Goal: Transaction & Acquisition: Purchase product/service

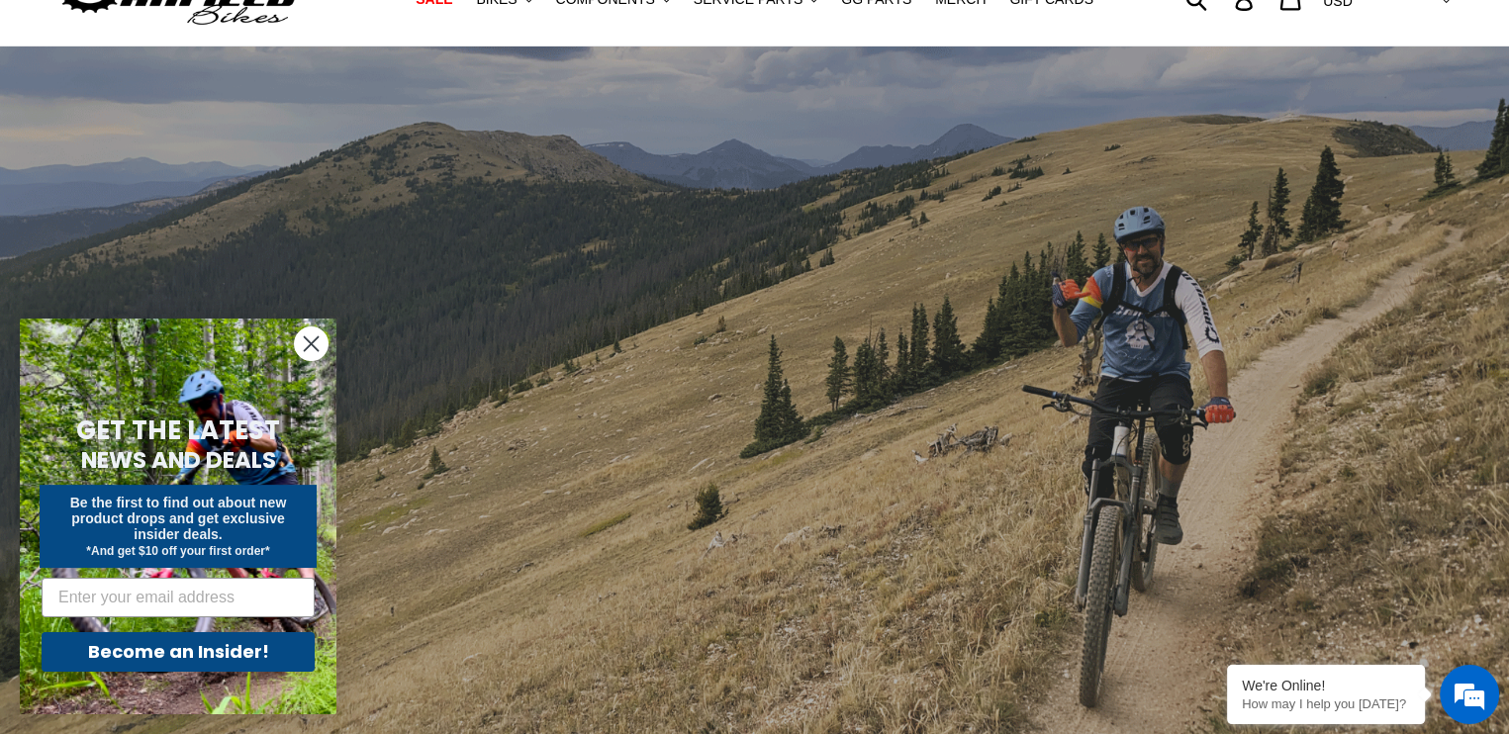
scroll to position [198, 0]
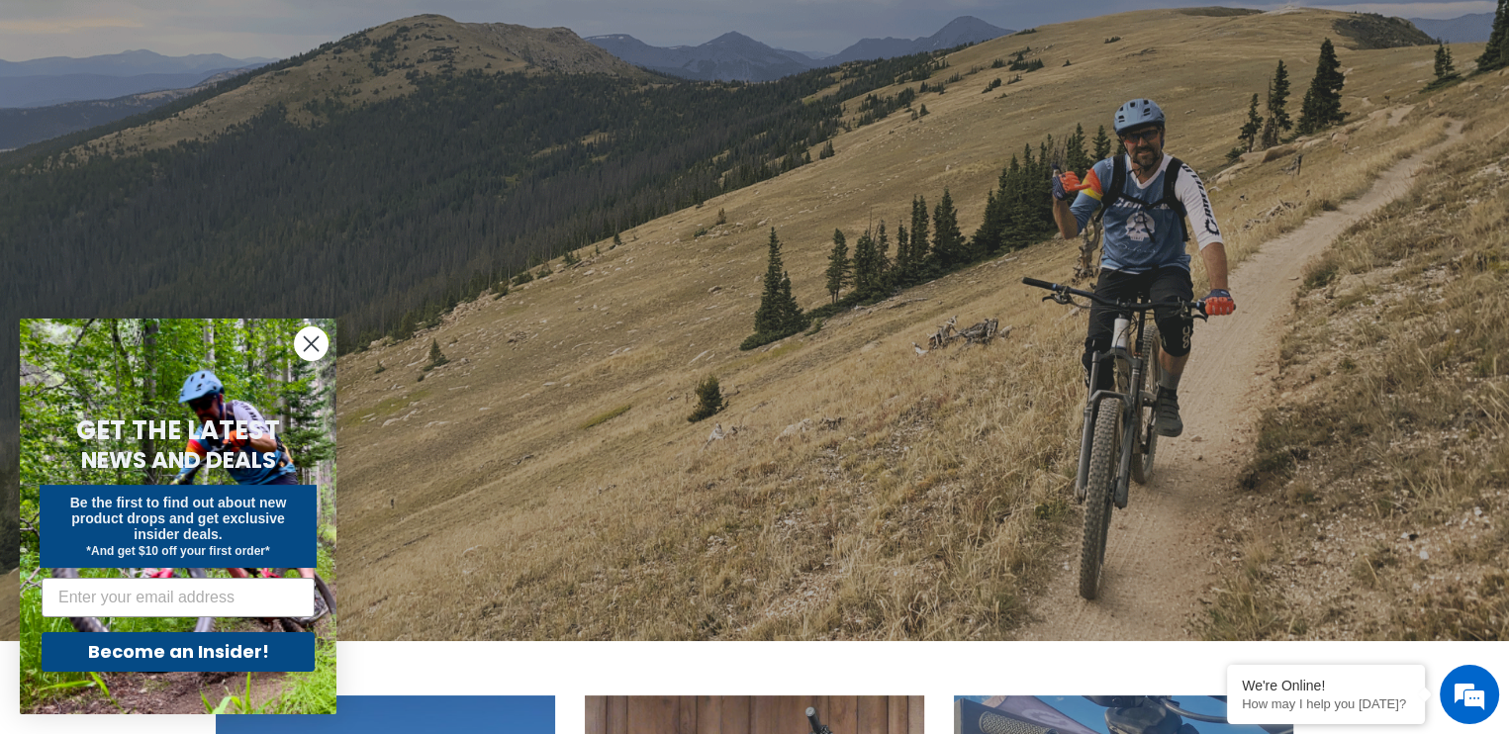
click at [300, 330] on circle "Close dialog" at bounding box center [311, 343] width 33 height 33
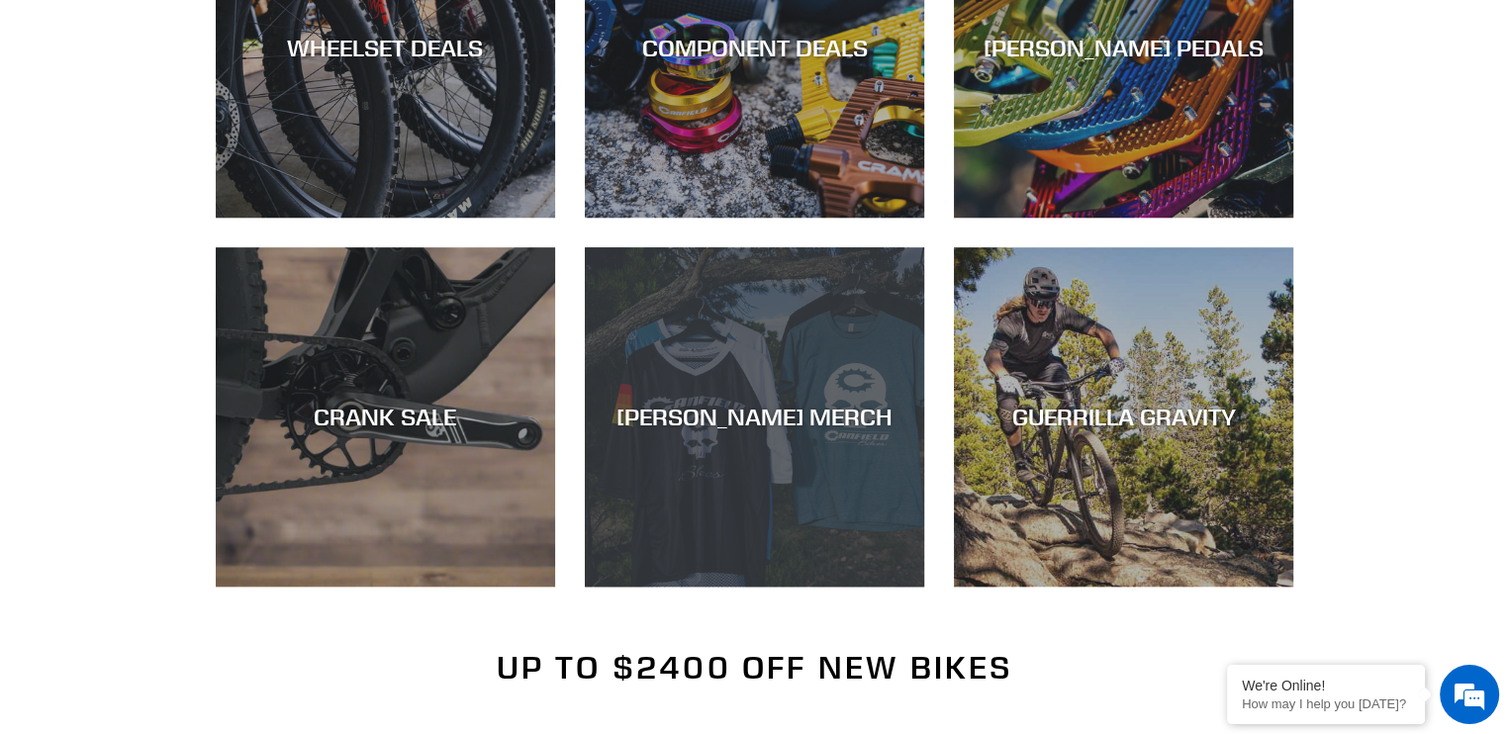
scroll to position [0, 0]
click at [774, 420] on div "CANFIELD MERCH" at bounding box center [754, 417] width 339 height 29
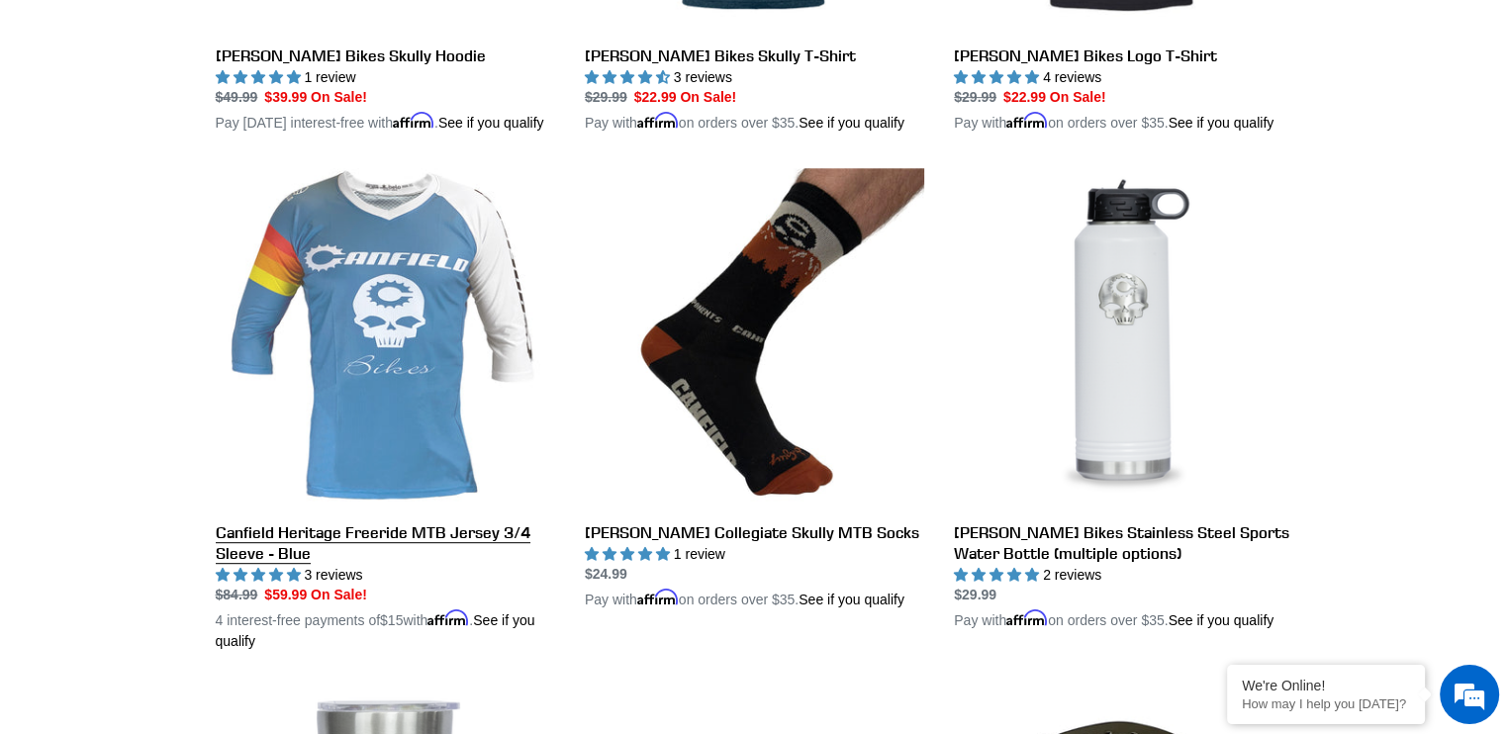
scroll to position [989, 0]
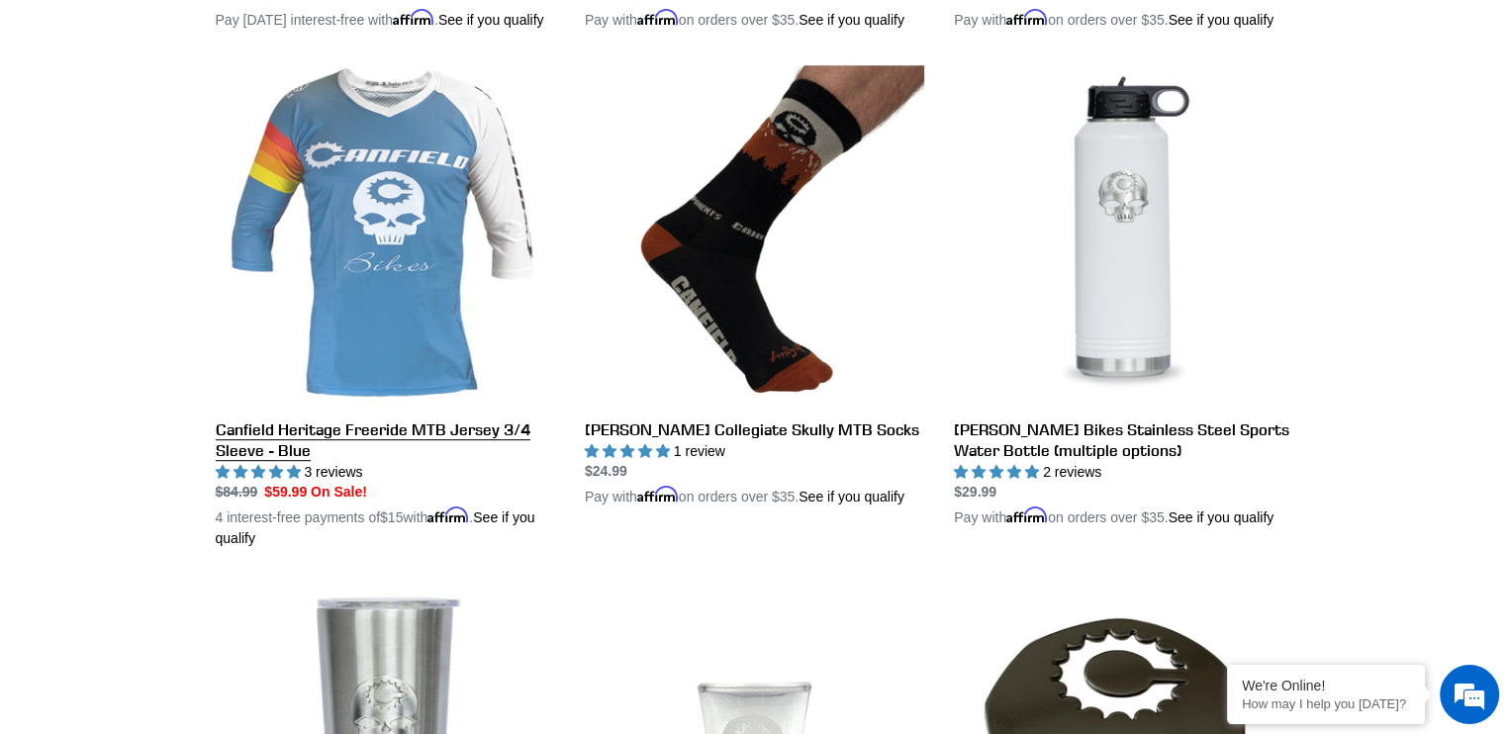
click at [402, 444] on link "Canfield Heritage Freeride MTB Jersey 3/4 Sleeve - Blue" at bounding box center [385, 307] width 339 height 484
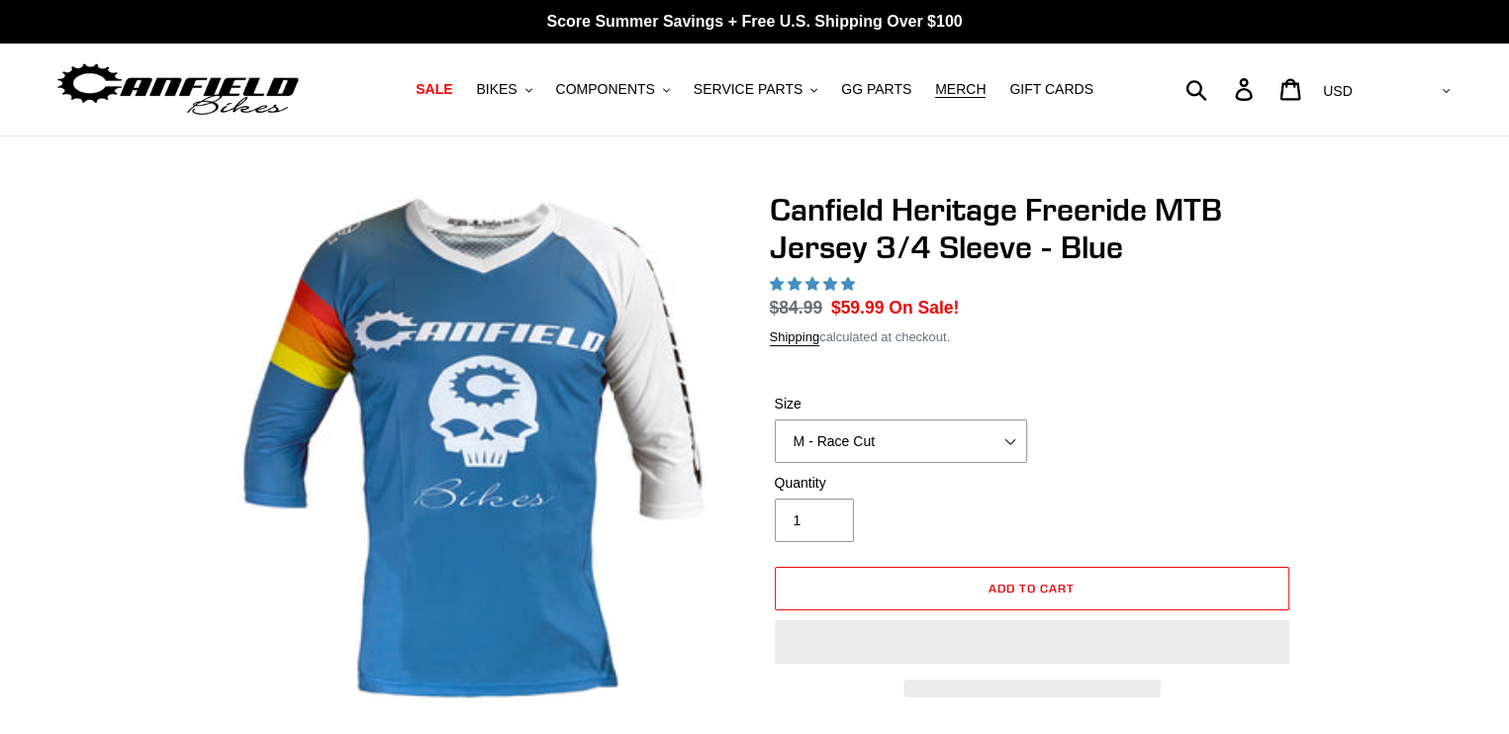
select select "highest-rating"
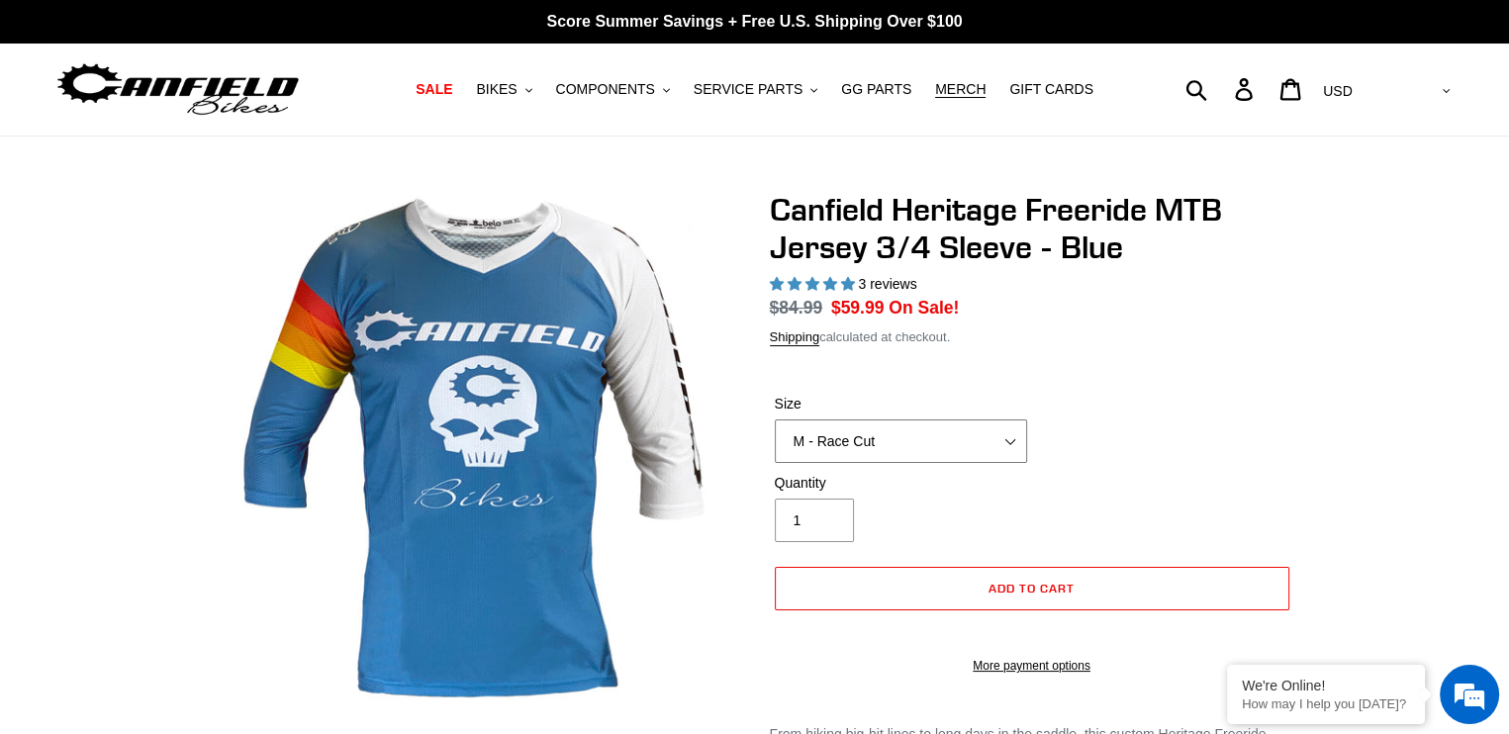
click at [907, 444] on select "S - Race Cut M - Race Cut L - Race Cut XL - Race Cut XXL - Race Cut S - Club Cu…" at bounding box center [901, 442] width 252 height 44
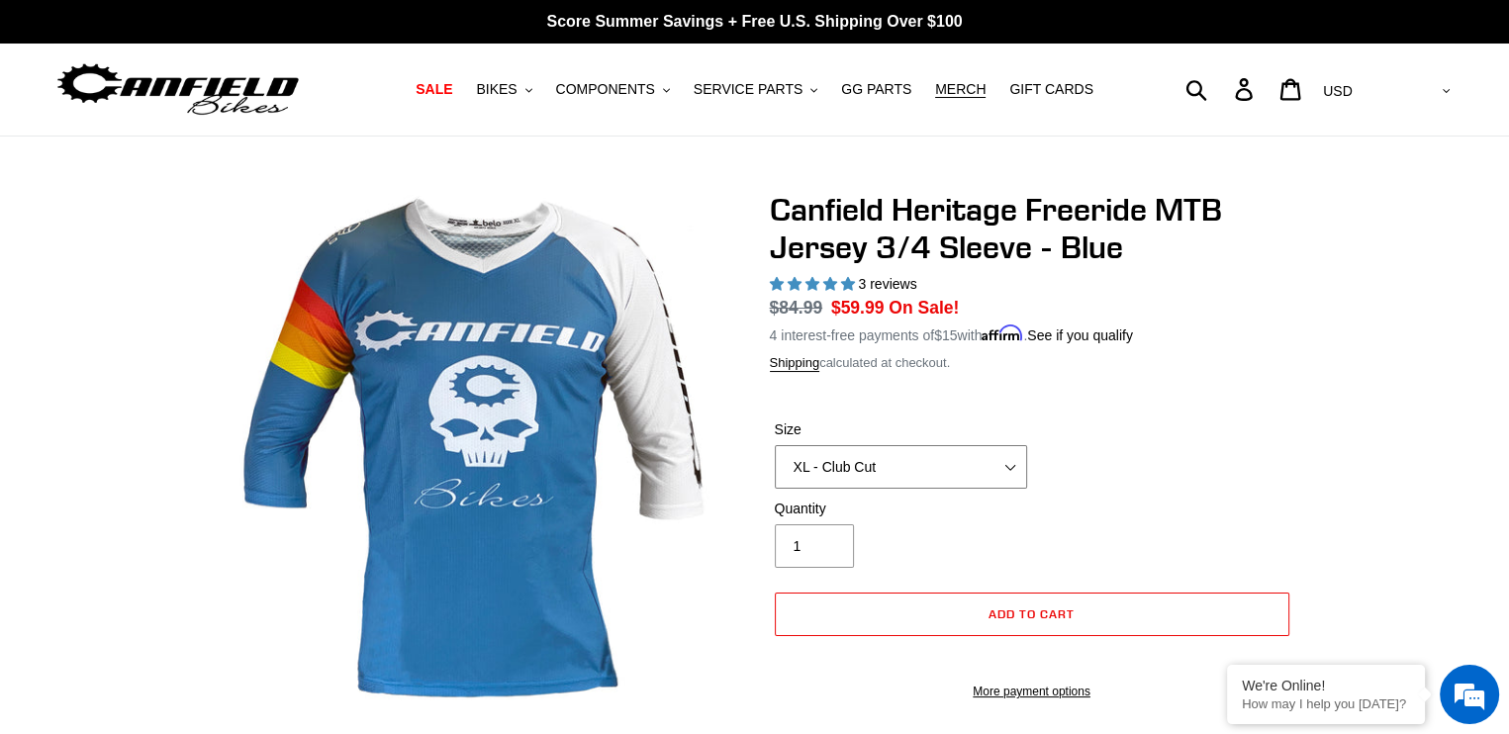
click at [775, 445] on select "S - Race Cut M - Race Cut L - Race Cut XL - Race Cut XXL - Race Cut S - Club Cu…" at bounding box center [901, 467] width 252 height 44
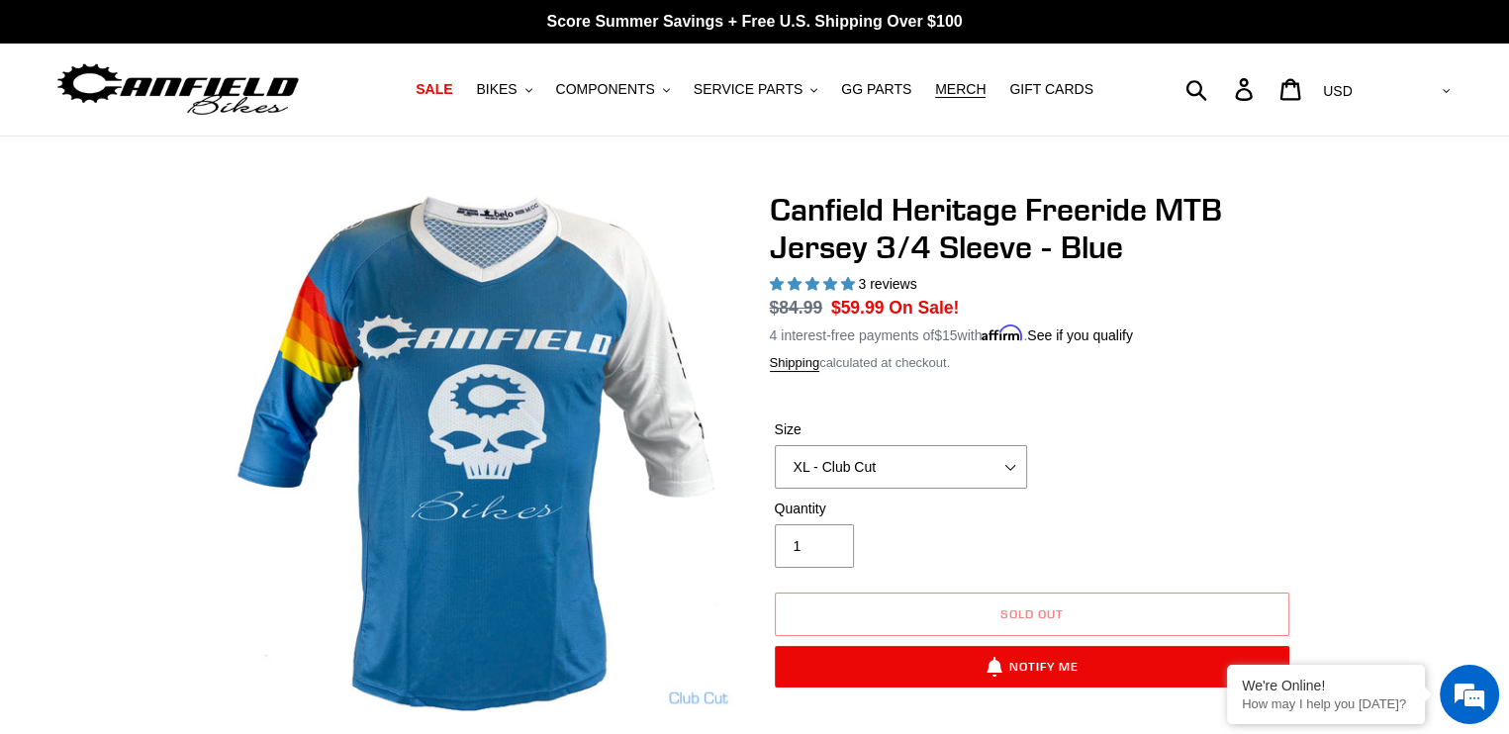
click at [937, 480] on select "S - Race Cut M - Race Cut L - Race Cut XL - Race Cut XXL - Race Cut S - Club Cu…" at bounding box center [901, 467] width 252 height 44
click at [775, 445] on select "S - Race Cut M - Race Cut L - Race Cut XL - Race Cut XXL - Race Cut S - Club Cu…" at bounding box center [901, 467] width 252 height 44
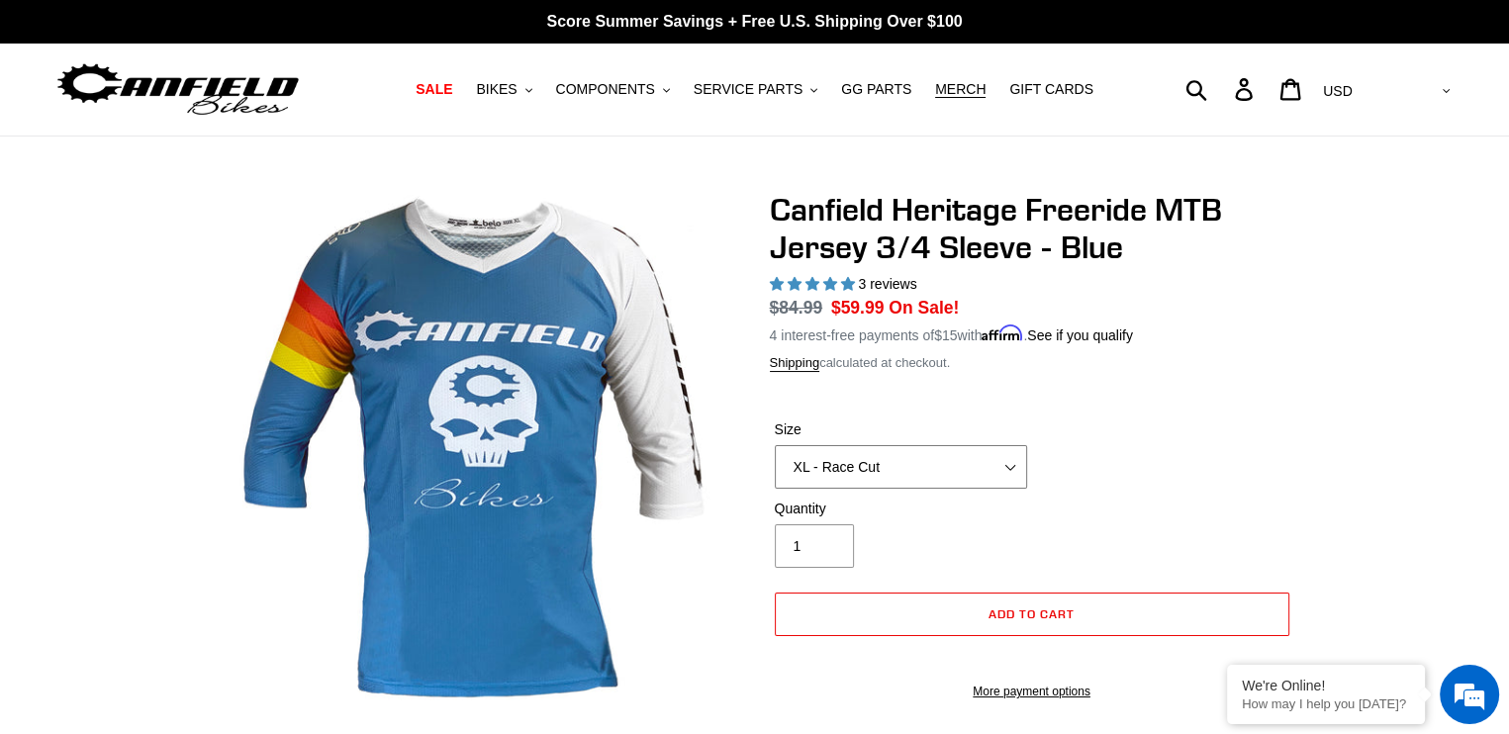
click at [906, 476] on select "S - Race Cut M - Race Cut L - Race Cut XL - Race Cut XXL - Race Cut S - Club Cu…" at bounding box center [901, 467] width 252 height 44
select select "XXL - Race Cut"
click at [775, 445] on select "S - Race Cut M - Race Cut L - Race Cut XL - Race Cut XXL - Race Cut S - Club Cu…" at bounding box center [901, 467] width 252 height 44
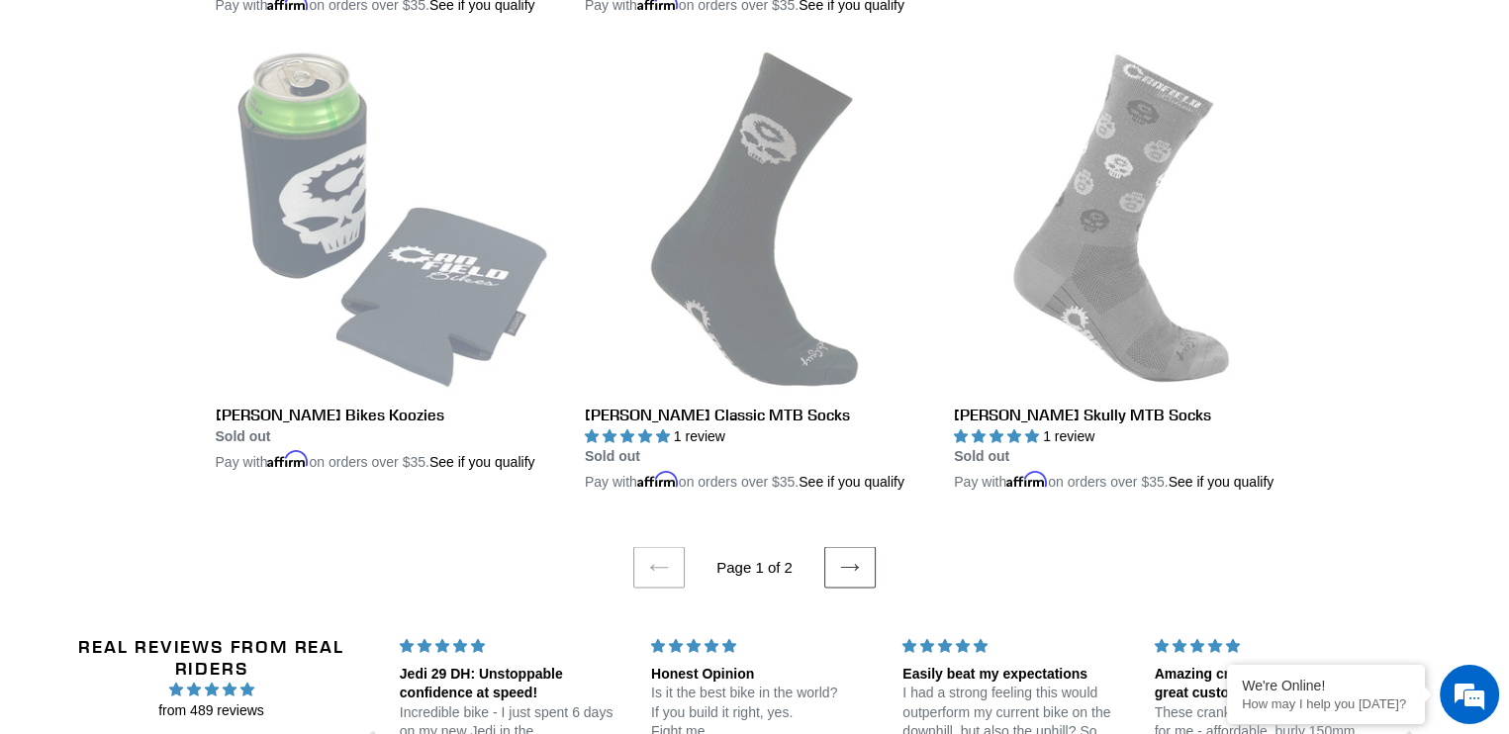
scroll to position [4200, 0]
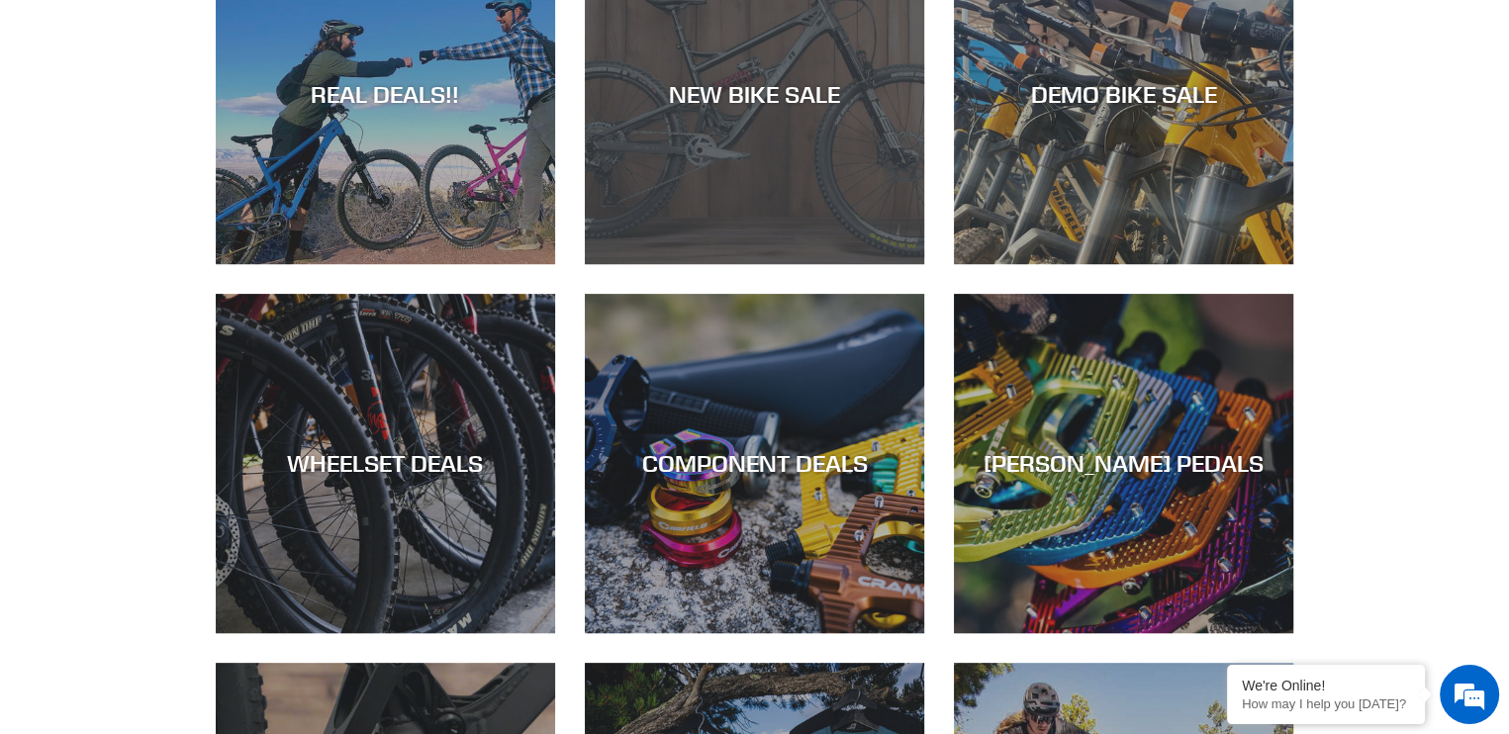
scroll to position [792, 0]
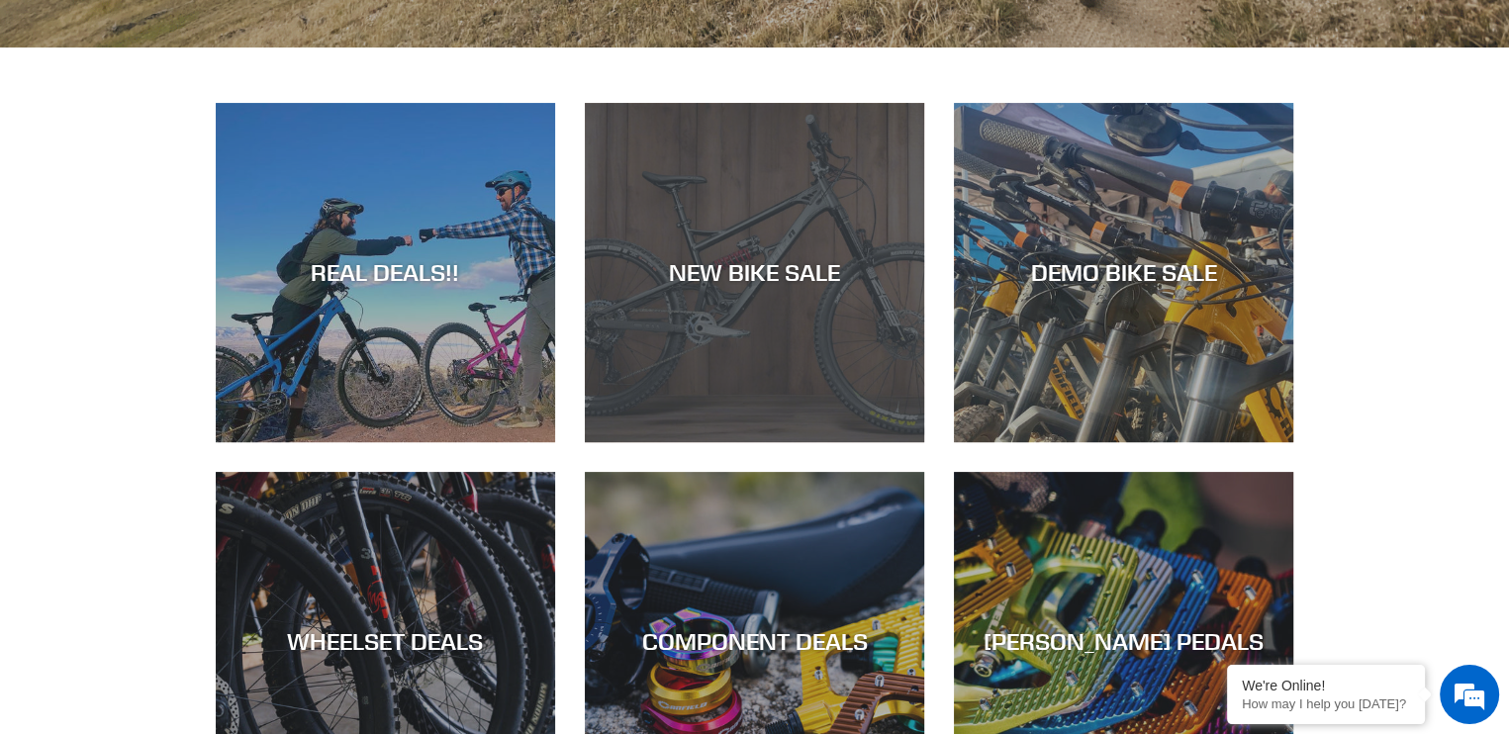
click at [765, 274] on div "NEW BIKE SALE" at bounding box center [754, 271] width 339 height 29
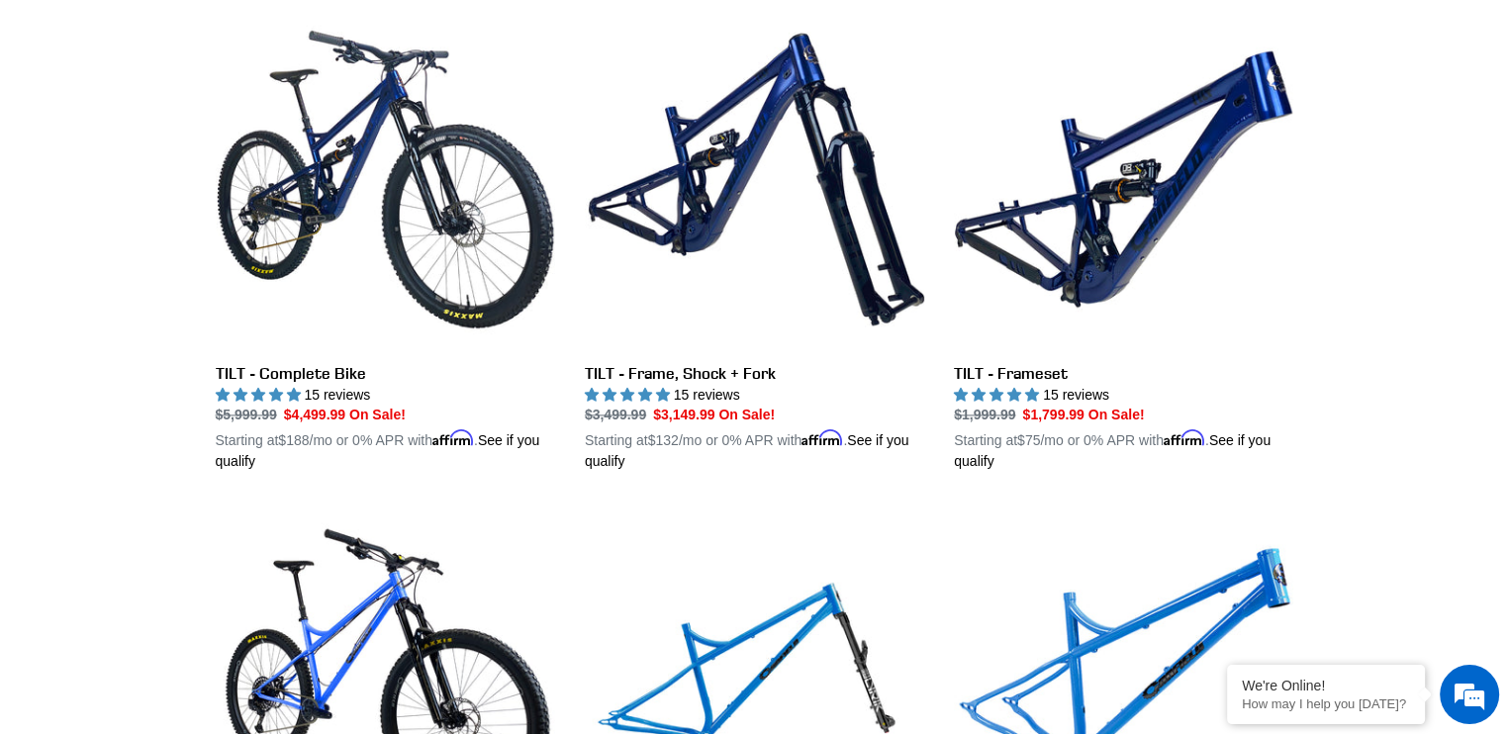
scroll to position [2573, 0]
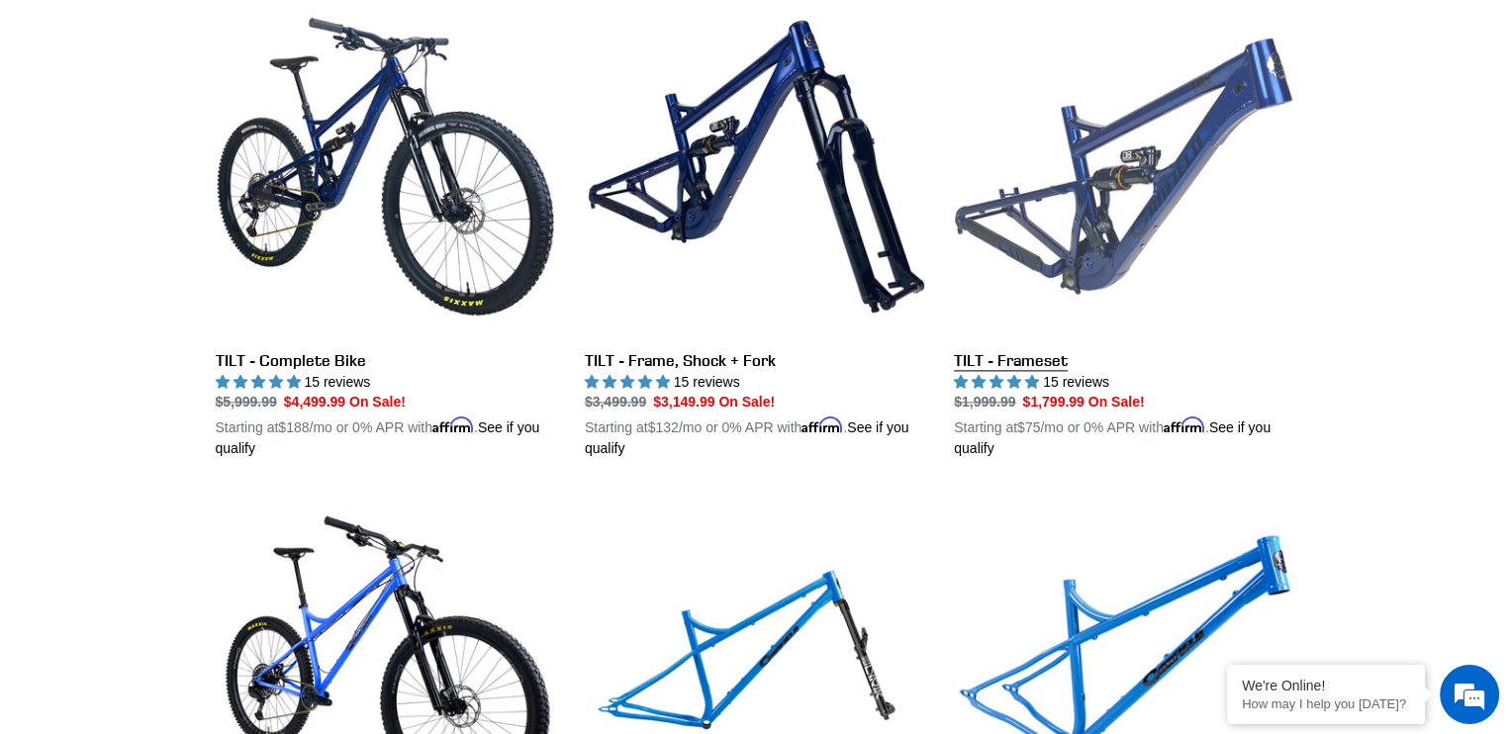
click at [1053, 255] on link "TILT - Frameset" at bounding box center [1123, 227] width 339 height 463
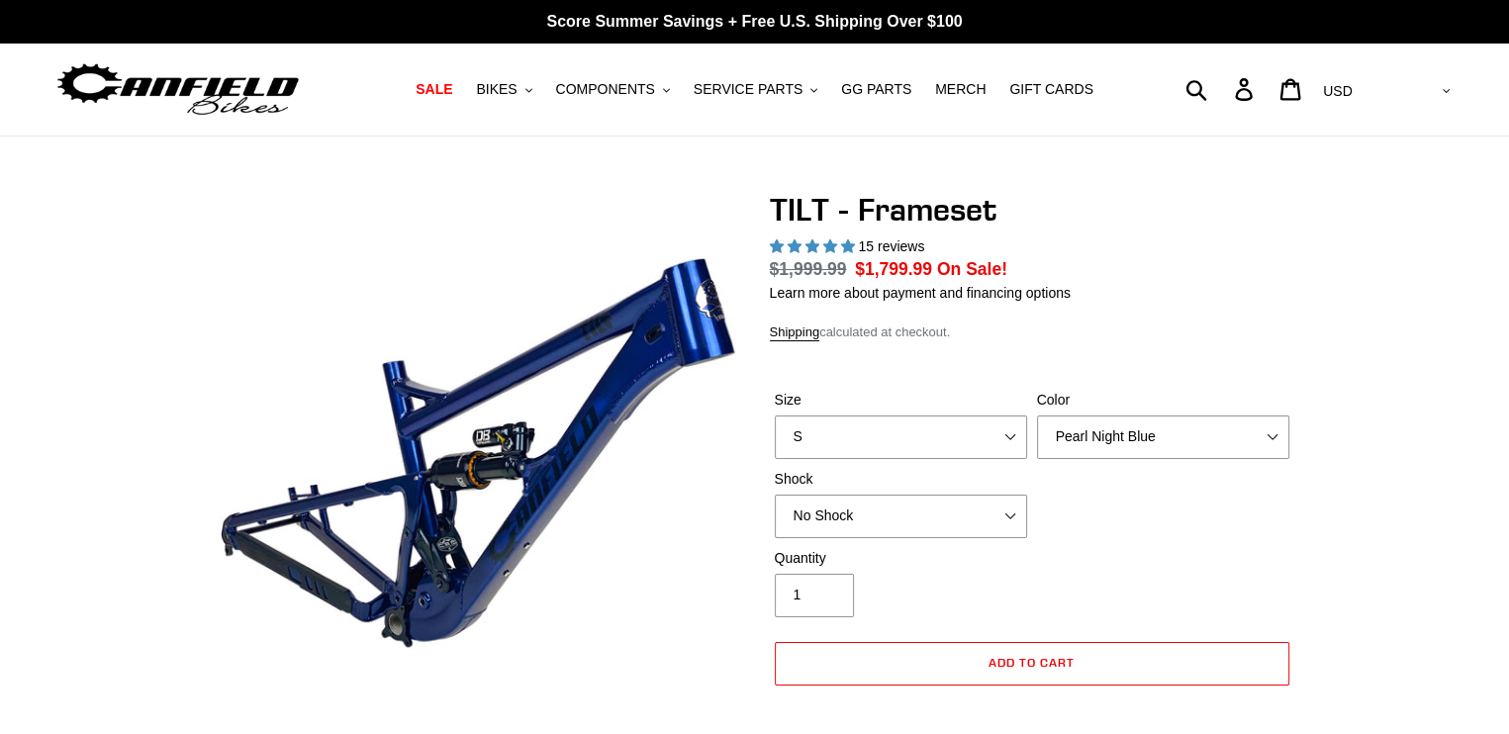
select select "highest-rating"
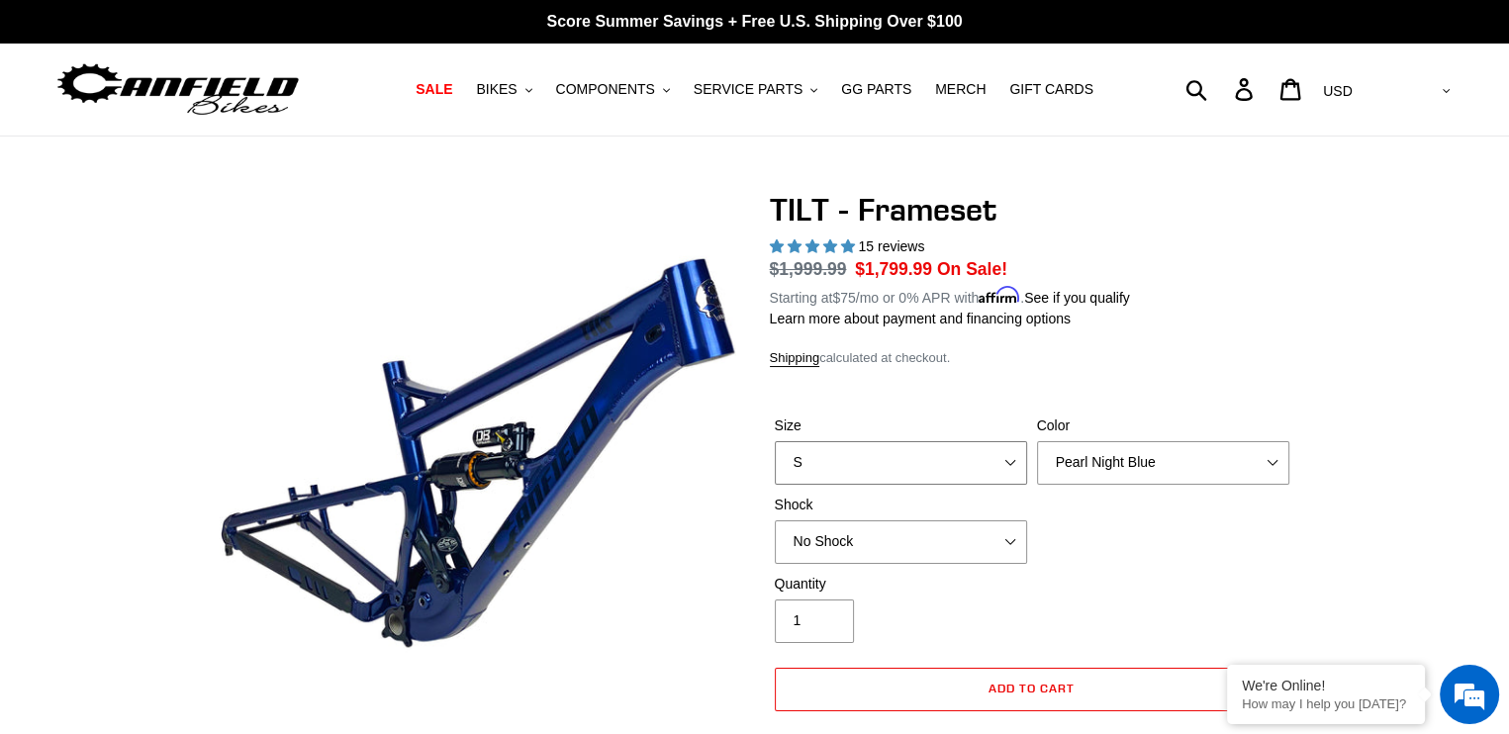
click at [945, 461] on select "S M L XL" at bounding box center [901, 463] width 252 height 44
select select "L"
click at [775, 441] on select "S M L XL" at bounding box center [901, 463] width 252 height 44
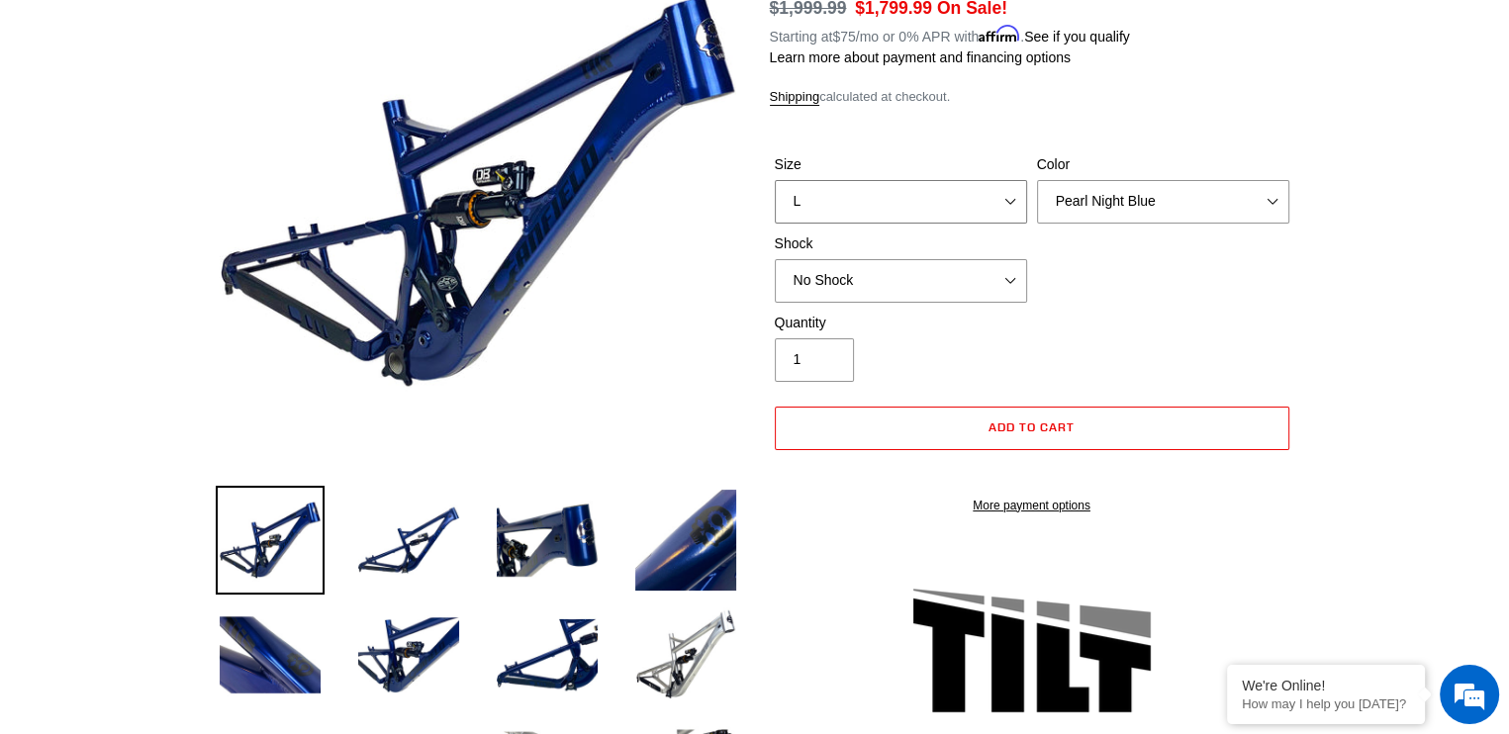
scroll to position [297, 0]
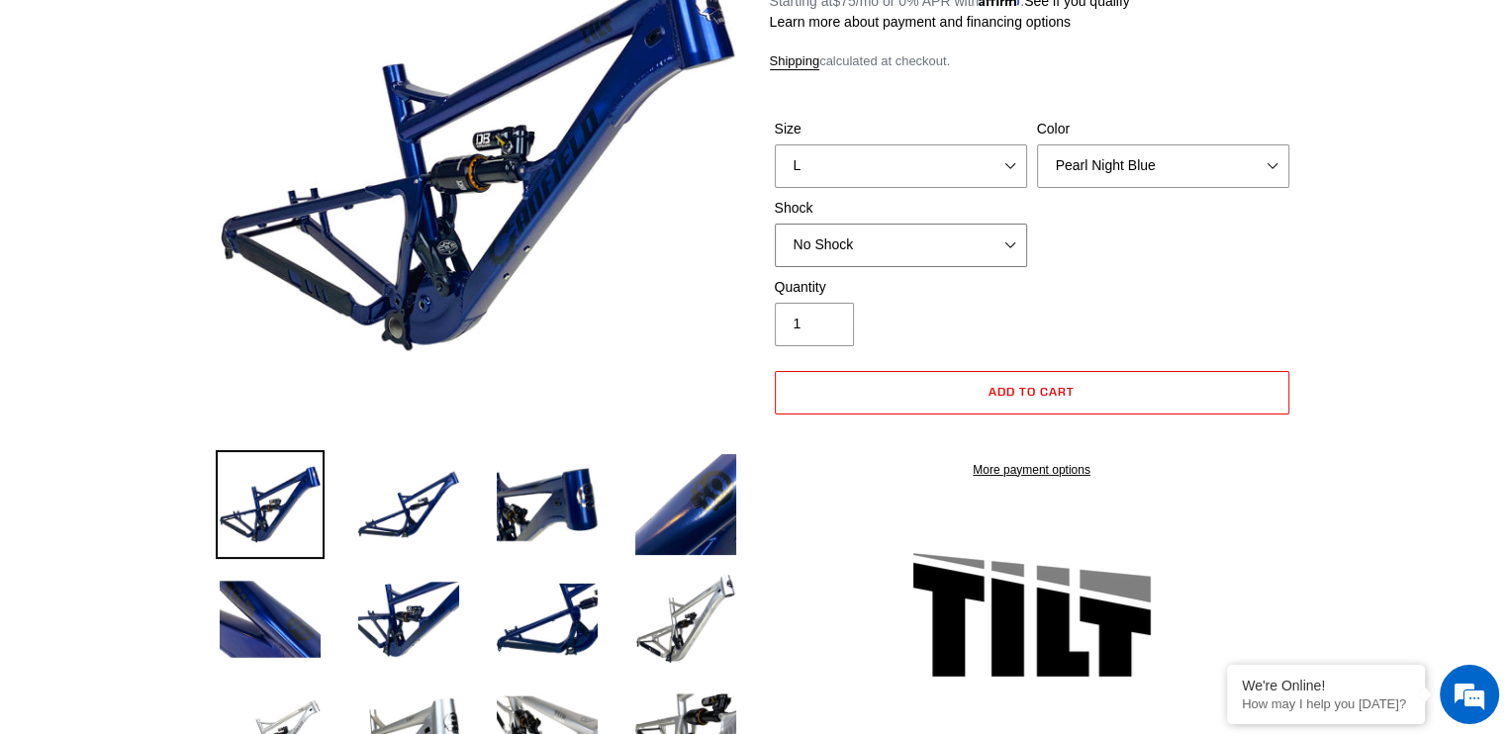
click at [1004, 246] on select "No Shock Cane Creek DB Kitsuma Air RockShox Deluxe Ultimate Fox FLOAT X EXT Sto…" at bounding box center [901, 246] width 252 height 44
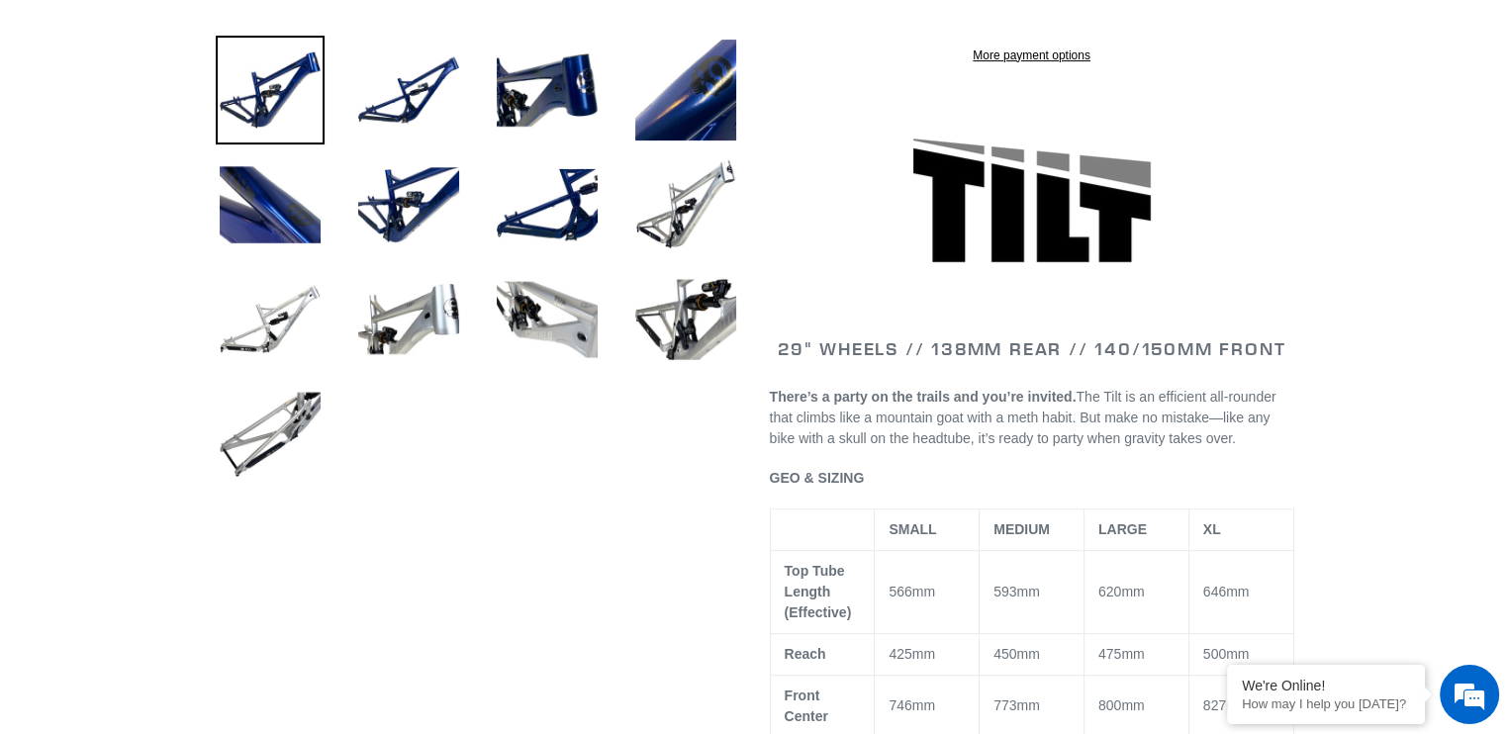
scroll to position [693, 0]
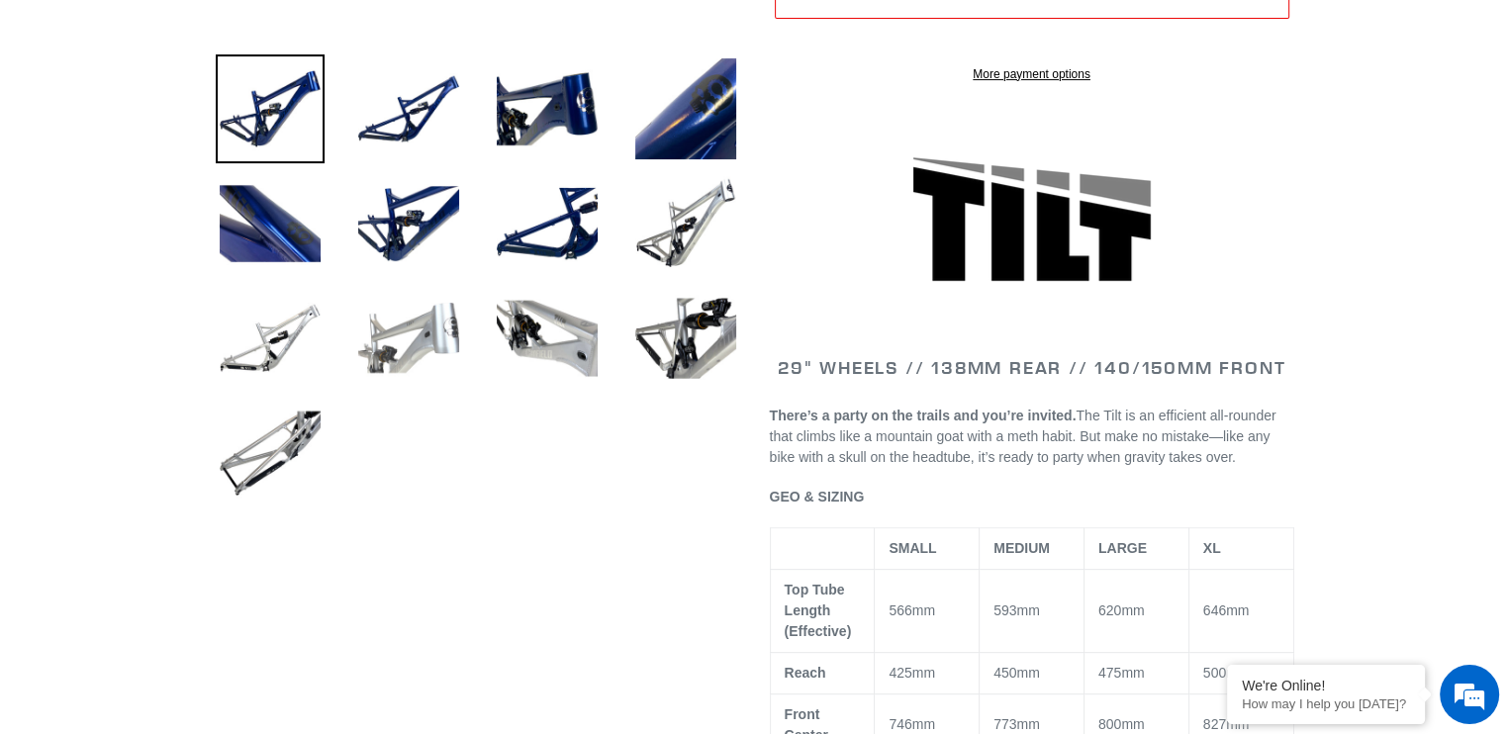
click at [434, 326] on img at bounding box center [408, 338] width 109 height 109
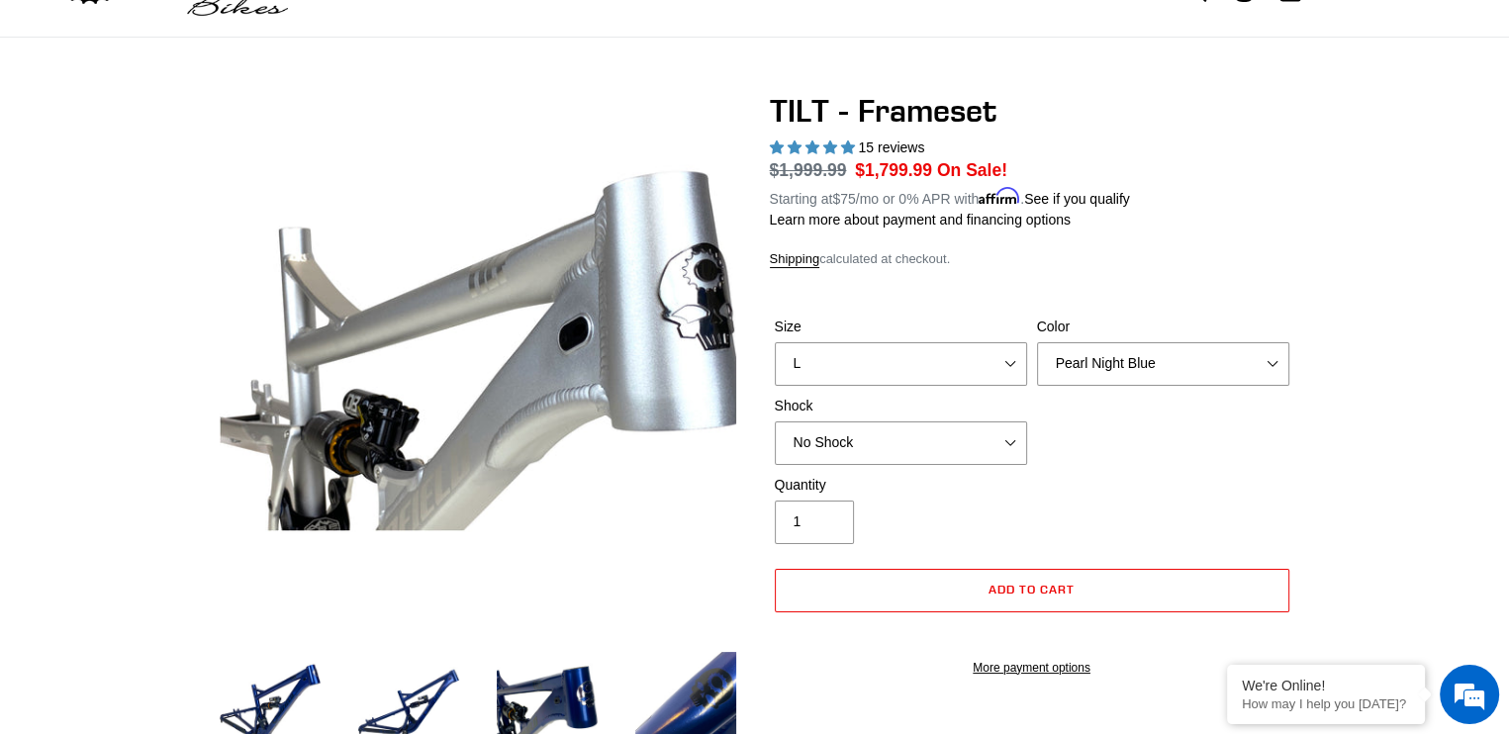
scroll to position [0, 0]
